Goal: Information Seeking & Learning: Learn about a topic

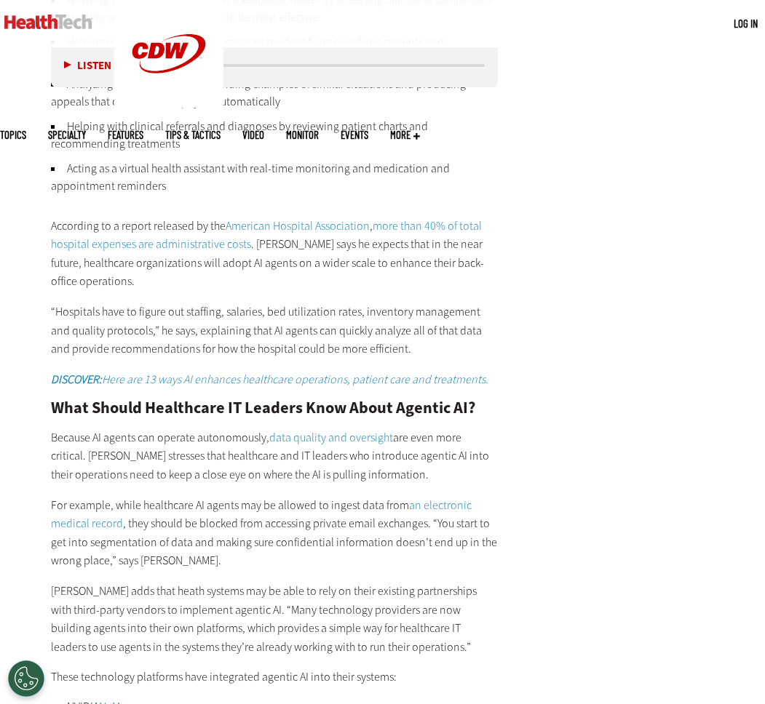
scroll to position [2334, 0]
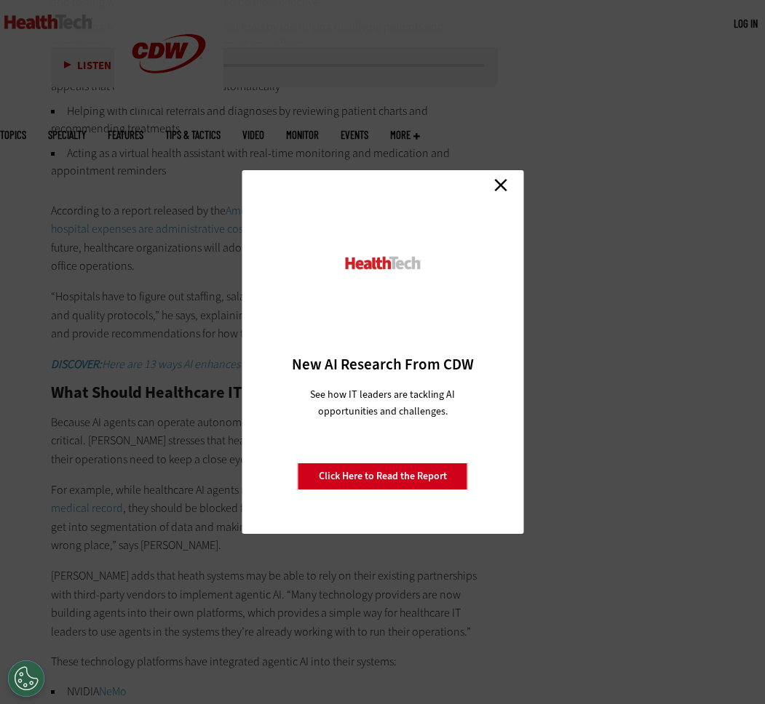
click at [498, 186] on link "Close" at bounding box center [501, 185] width 22 height 22
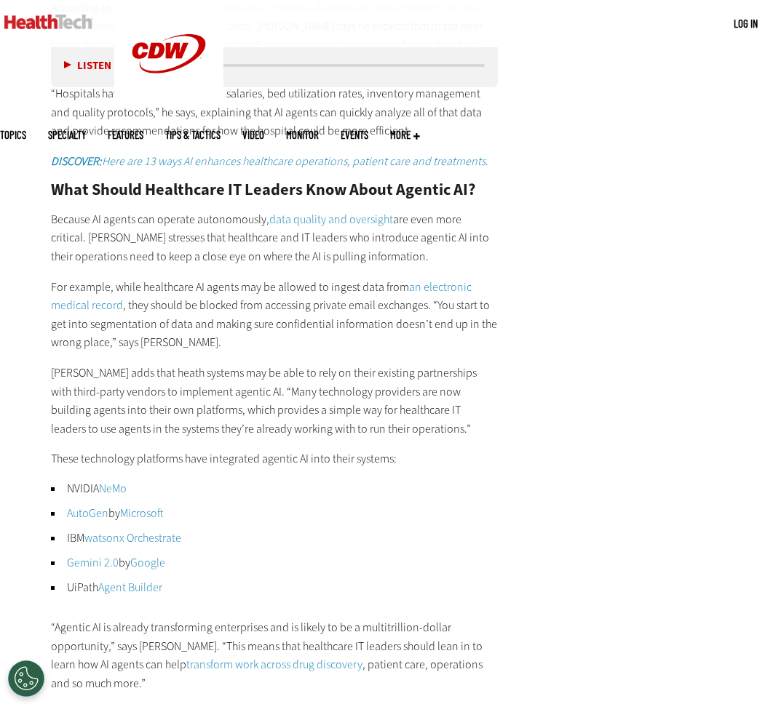
scroll to position [2542, 0]
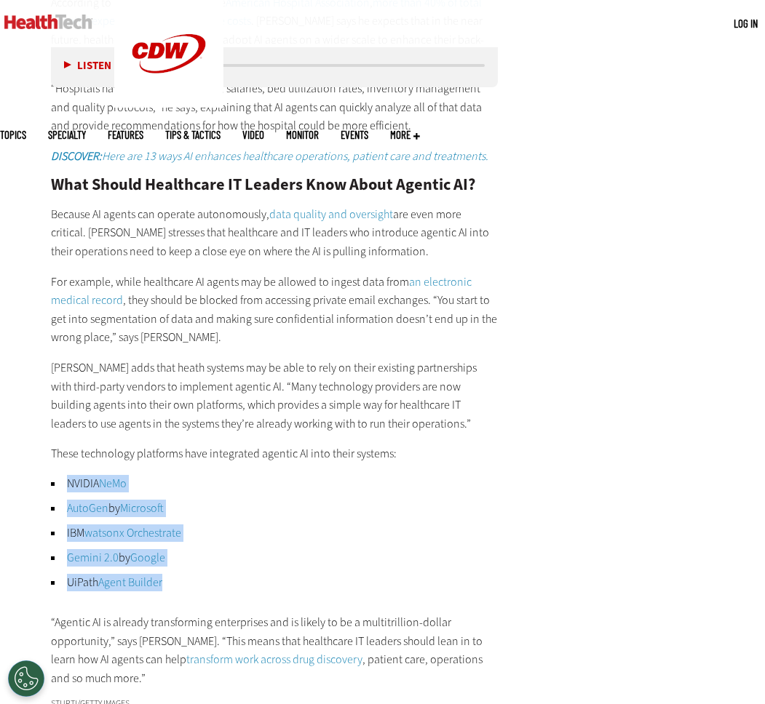
drag, startPoint x: 202, startPoint y: 549, endPoint x: 48, endPoint y: 439, distance: 188.8
copy ul "NVIDIA NeMo AutoGen by Microsoft IBM watsonx Orchestrate Gemini 2.0 by Google U…"
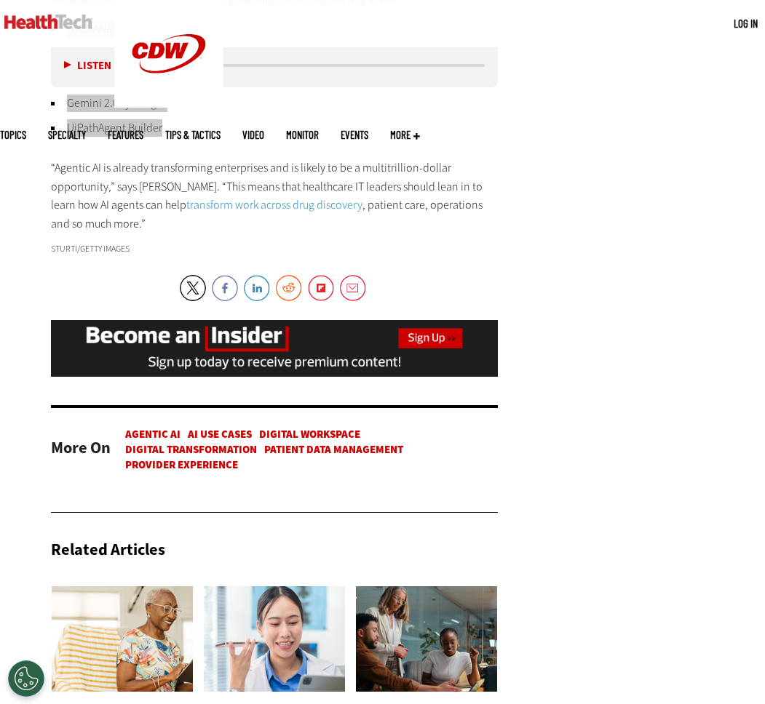
scroll to position [3005, 0]
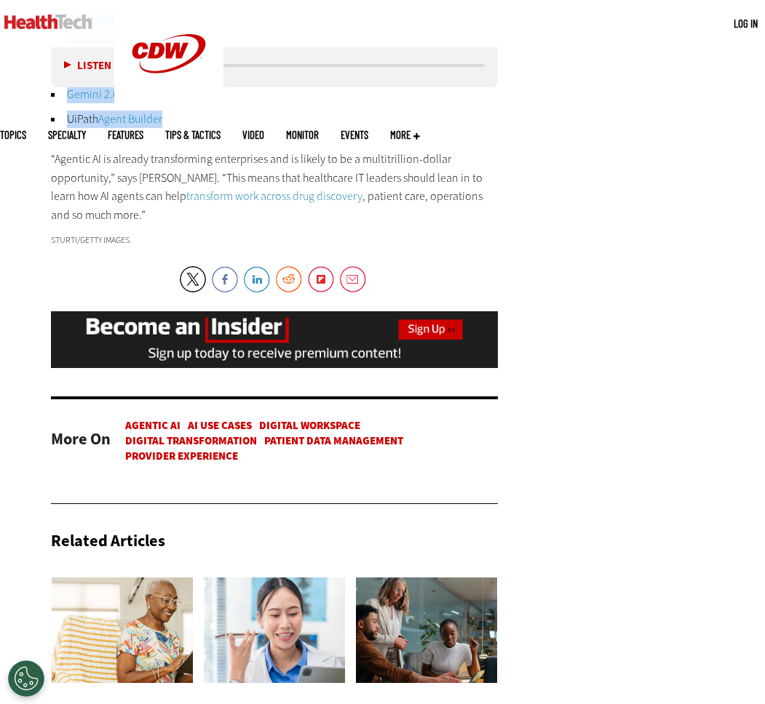
click at [147, 418] on link "Agentic AI" at bounding box center [152, 425] width 55 height 15
